Goal: Check status: Check status

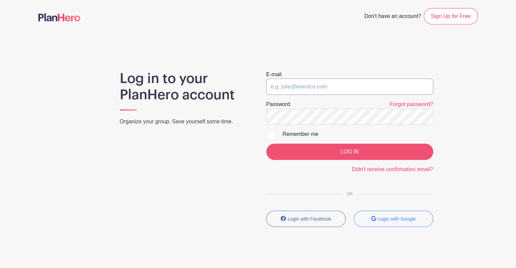
type input "[EMAIL_ADDRESS][PERSON_NAME][DOMAIN_NAME]"
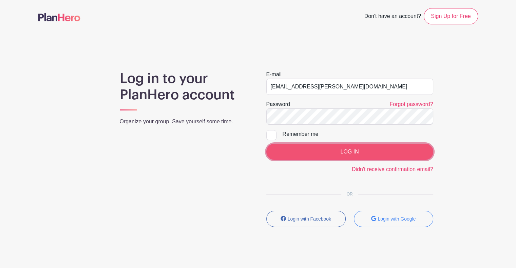
click at [337, 151] on input "LOG IN" at bounding box center [349, 152] width 167 height 16
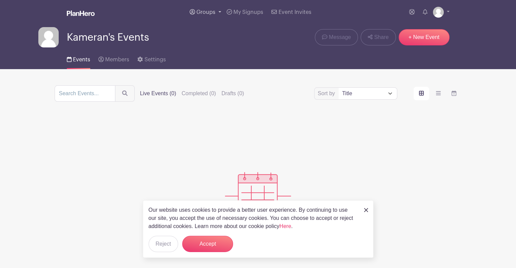
click at [205, 11] on span "Groups" at bounding box center [205, 12] width 19 height 5
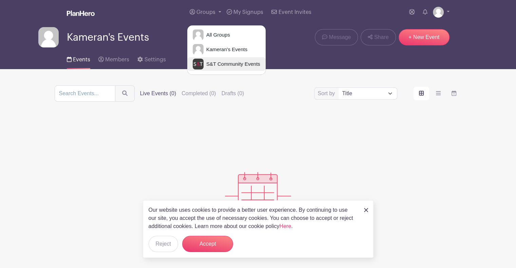
click at [232, 67] on span "S&T Community Events" at bounding box center [232, 64] width 57 height 8
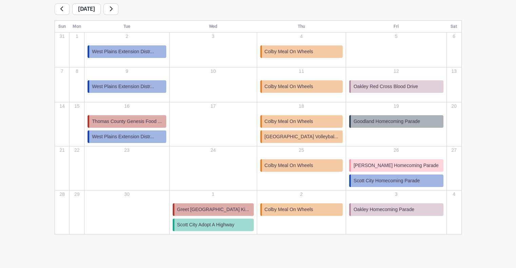
scroll to position [123, 0]
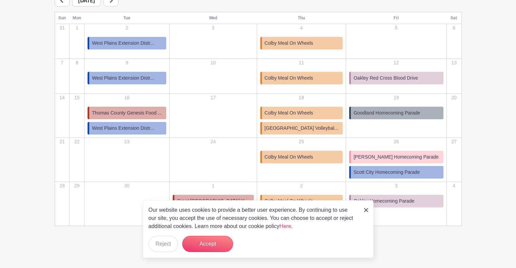
click at [366, 211] on img at bounding box center [366, 210] width 4 height 4
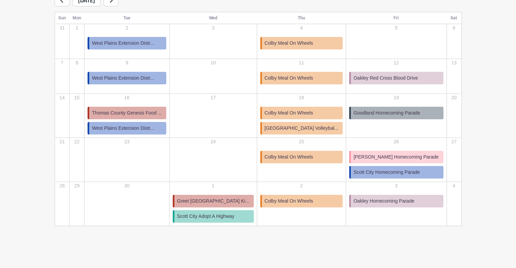
click at [384, 117] on link "Goodland Homecoming Parade" at bounding box center [396, 113] width 94 height 13
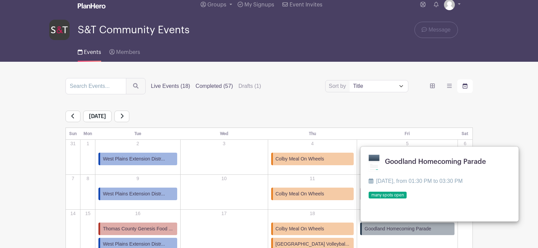
scroll to position [0, 0]
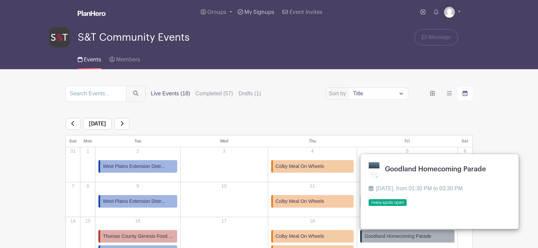
click at [263, 13] on span "My Signups" at bounding box center [259, 12] width 30 height 5
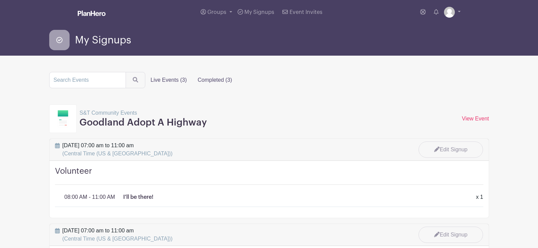
click at [212, 83] on label "Completed (3)" at bounding box center [214, 80] width 45 height 14
click at [0, 0] on input "Completed (3)" at bounding box center [0, 0] width 0 height 0
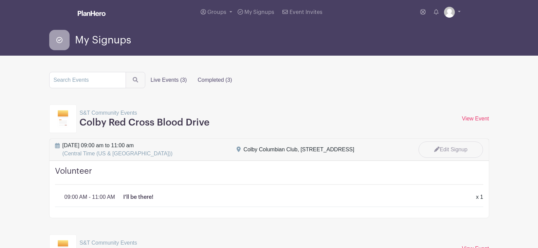
click at [172, 80] on label "Live Events (3)" at bounding box center [168, 80] width 47 height 14
click at [0, 0] on input "Live Events (3)" at bounding box center [0, 0] width 0 height 0
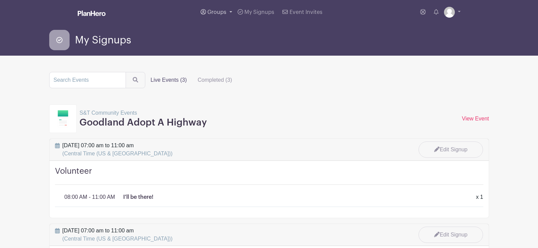
click at [220, 12] on span "Groups" at bounding box center [216, 12] width 19 height 5
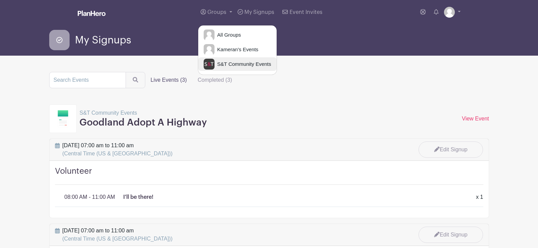
click at [215, 68] on span "S&T Community Events" at bounding box center [242, 64] width 57 height 8
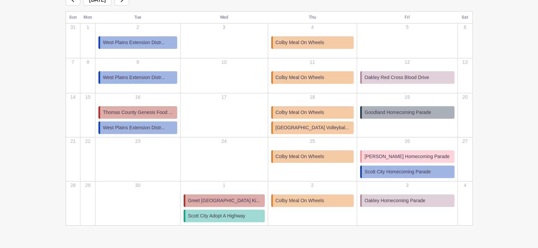
scroll to position [136, 0]
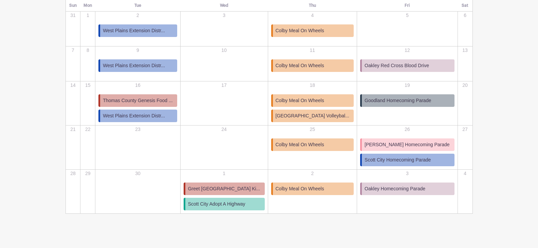
click at [406, 99] on span "Goodland Homecoming Parade" at bounding box center [397, 100] width 67 height 7
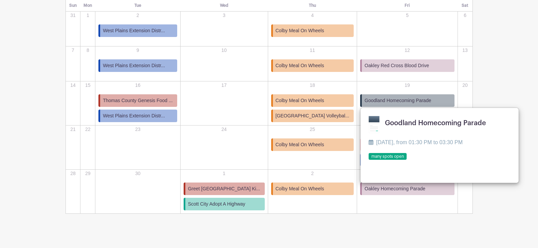
click at [368, 160] on link at bounding box center [368, 160] width 0 height 0
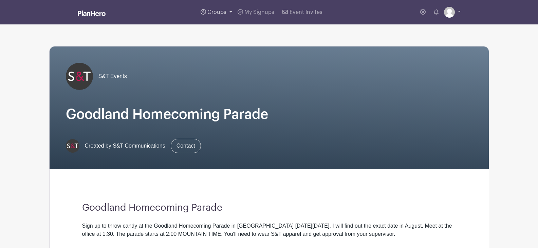
click at [228, 13] on link "Groups" at bounding box center [216, 12] width 37 height 24
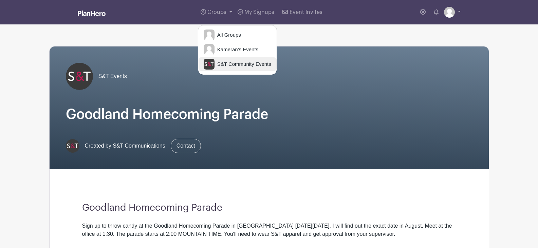
click at [226, 66] on span "S&T Community Events" at bounding box center [242, 64] width 57 height 8
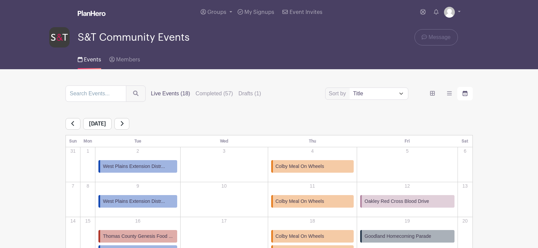
click at [124, 124] on icon at bounding box center [121, 123] width 3 height 5
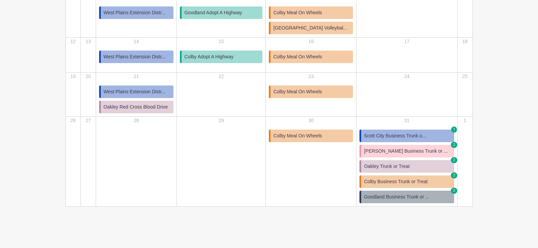
scroll to position [199, 0]
